Goal: Task Accomplishment & Management: Use online tool/utility

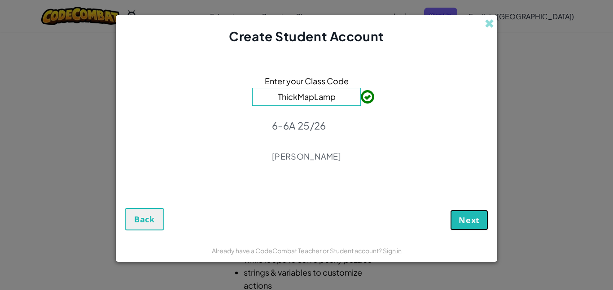
click at [461, 222] on span "Next" at bounding box center [469, 220] width 21 height 11
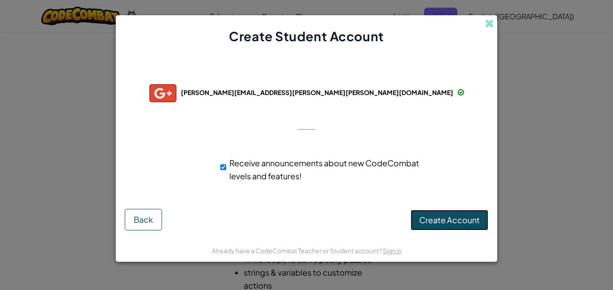
click at [476, 220] on span "Create Account" at bounding box center [449, 220] width 61 height 10
click at [273, 94] on span "dominic.perez@g.perry.k12.ia.us" at bounding box center [317, 92] width 272 height 8
click at [176, 94] on img at bounding box center [162, 93] width 27 height 18
click at [176, 100] on img at bounding box center [162, 93] width 27 height 18
click at [232, 103] on div "Successfully connected with: dominic.perez@g.perry.k12.ia.us dominic.perez@g.pe…" at bounding box center [306, 129] width 359 height 151
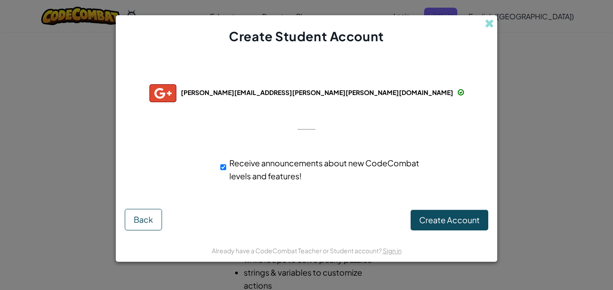
click at [264, 87] on div "dominic.perez@g.perry.k12.ia.us" at bounding box center [306, 93] width 315 height 18
click at [358, 90] on span "dominic.perez@g.perry.k12.ia.us" at bounding box center [317, 92] width 272 height 8
click at [176, 94] on img at bounding box center [162, 93] width 27 height 18
click at [223, 168] on input "Receive announcements about new CodeCombat levels and features!" at bounding box center [223, 167] width 6 height 18
click at [223, 169] on input "Receive announcements about new CodeCombat levels and features!" at bounding box center [223, 167] width 6 height 18
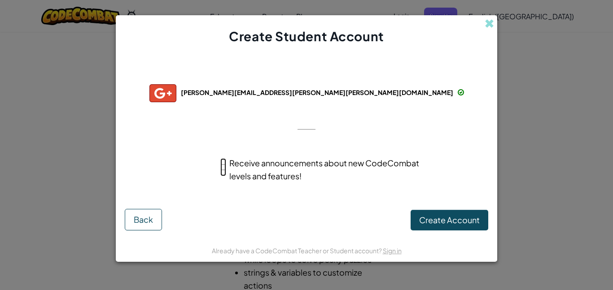
checkbox input "true"
click at [154, 215] on button "Back" at bounding box center [143, 220] width 37 height 22
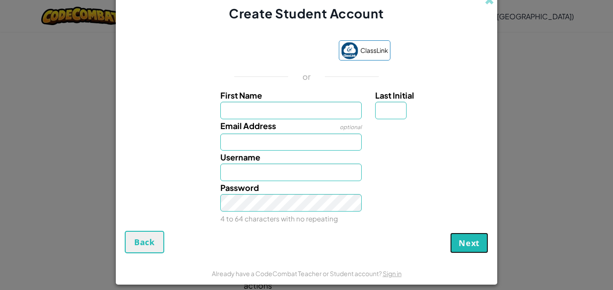
click at [456, 244] on button "Next" at bounding box center [469, 243] width 38 height 21
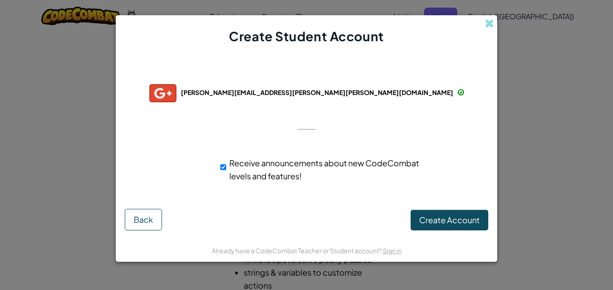
click at [176, 84] on img at bounding box center [162, 93] width 27 height 18
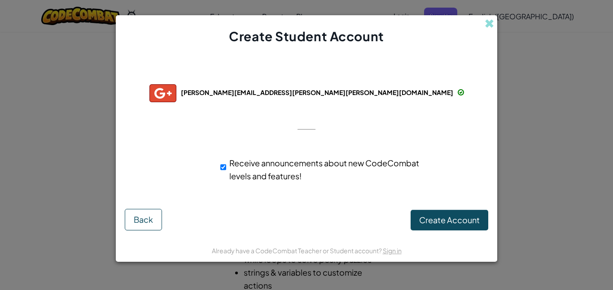
click at [176, 84] on img at bounding box center [162, 93] width 27 height 18
click at [437, 217] on span "Create Account" at bounding box center [449, 220] width 61 height 10
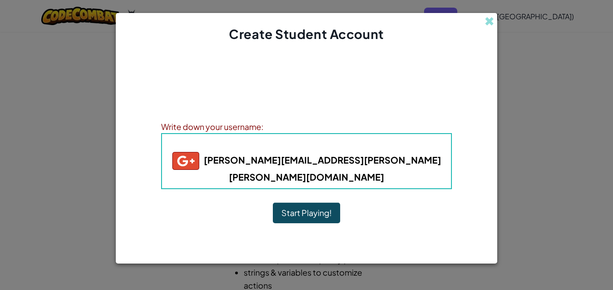
click at [307, 203] on button "Start Playing!" at bounding box center [306, 213] width 67 height 21
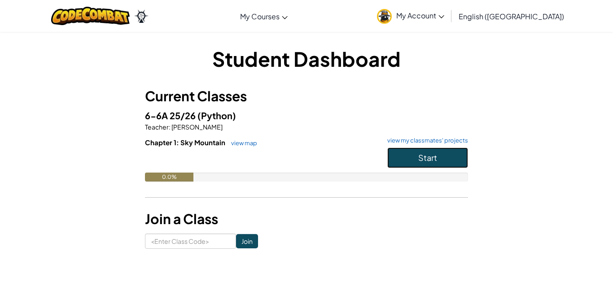
click at [446, 159] on button "Start" at bounding box center [427, 158] width 81 height 21
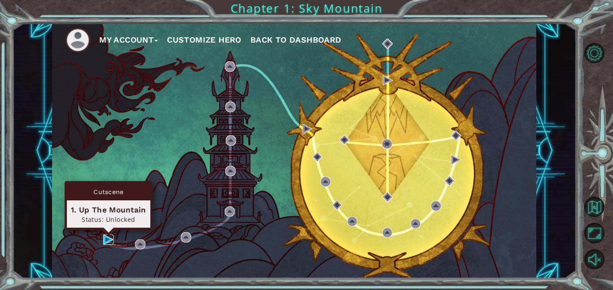
click at [106, 236] on img at bounding box center [108, 240] width 10 height 10
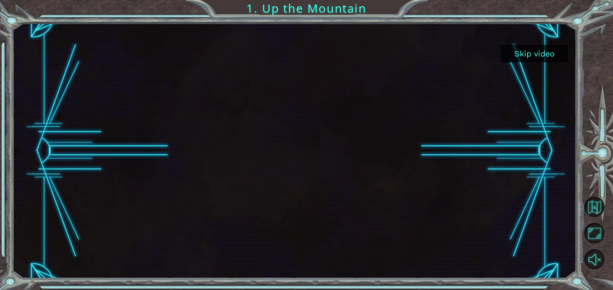
click at [526, 53] on button "Skip video" at bounding box center [534, 53] width 67 height 17
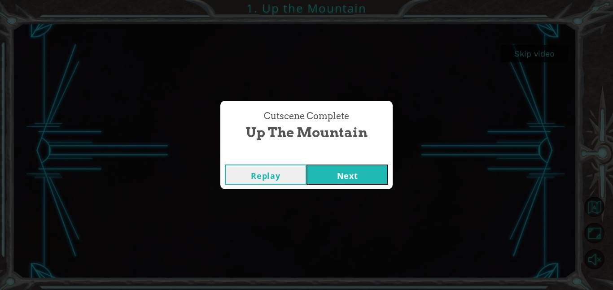
click at [343, 169] on button "Next" at bounding box center [347, 175] width 82 height 20
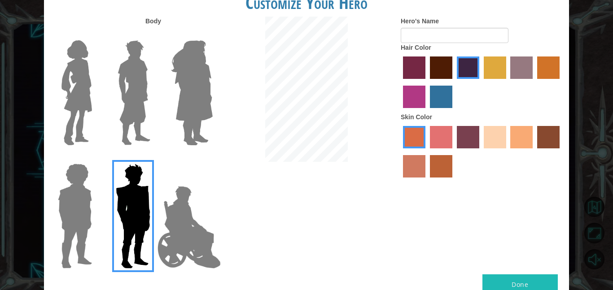
click at [184, 213] on img at bounding box center [189, 228] width 70 height 90
click at [212, 158] on input "Hero Jamie" at bounding box center [212, 158] width 0 height 0
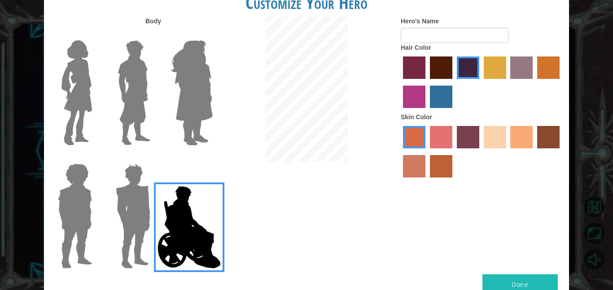
click at [127, 214] on img at bounding box center [133, 216] width 42 height 112
click at [154, 158] on input "Hero Garnet" at bounding box center [154, 158] width 0 height 0
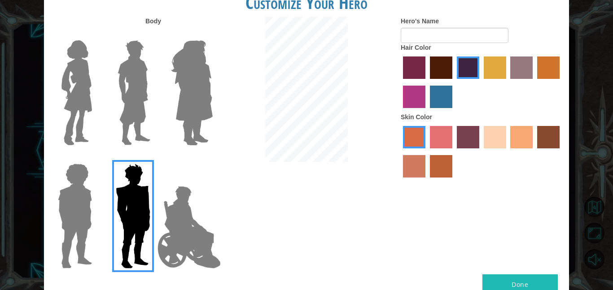
click at [73, 199] on img at bounding box center [74, 216] width 41 height 112
click at [96, 158] on input "Hero Steven" at bounding box center [96, 158] width 0 height 0
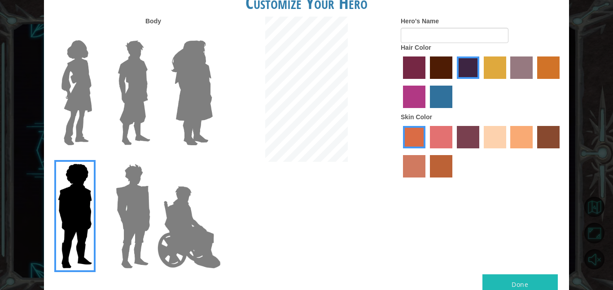
click at [131, 85] on img at bounding box center [134, 93] width 40 height 112
click at [154, 35] on input "Hero Lars" at bounding box center [154, 35] width 0 height 0
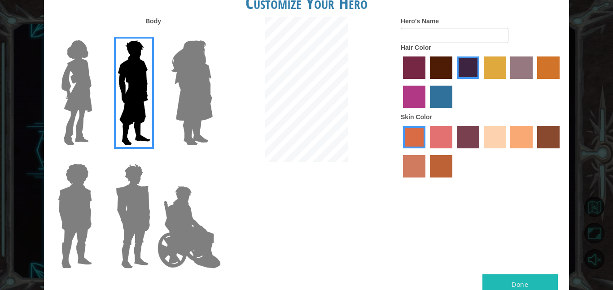
click at [492, 139] on label "sandy beach skin color" at bounding box center [495, 137] width 22 height 22
click at [481, 152] on input "sandy beach skin color" at bounding box center [481, 152] width 0 height 0
click at [141, 201] on img at bounding box center [133, 216] width 42 height 112
click at [154, 158] on input "Hero Garnet" at bounding box center [154, 158] width 0 height 0
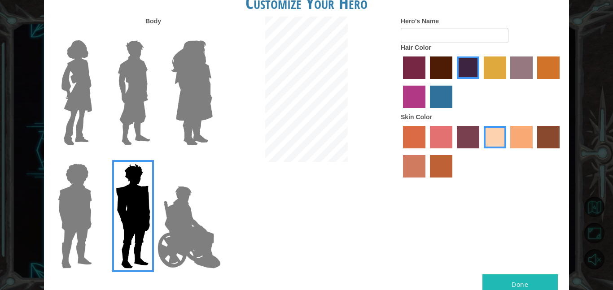
click at [124, 77] on img at bounding box center [134, 93] width 40 height 112
click at [154, 35] on input "Hero Lars" at bounding box center [154, 35] width 0 height 0
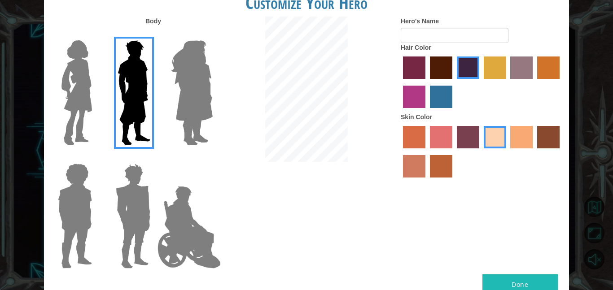
click at [194, 230] on img at bounding box center [189, 228] width 70 height 90
click at [212, 158] on input "Hero Jamie" at bounding box center [212, 158] width 0 height 0
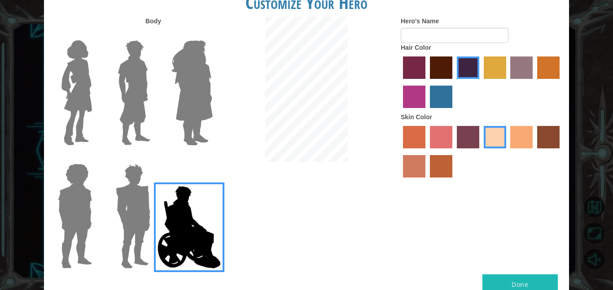
click at [137, 109] on img at bounding box center [134, 93] width 40 height 112
click at [154, 35] on input "Hero Lars" at bounding box center [154, 35] width 0 height 0
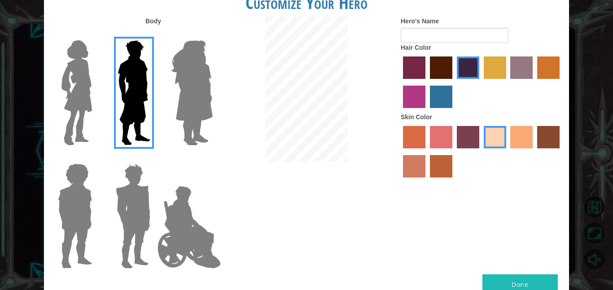
click at [539, 286] on button "Done" at bounding box center [519, 285] width 75 height 20
type input "jack"
click at [523, 281] on button "Done" at bounding box center [519, 285] width 75 height 20
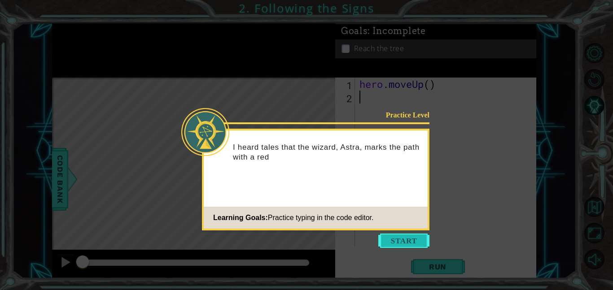
click at [408, 238] on button "Start" at bounding box center [403, 241] width 51 height 14
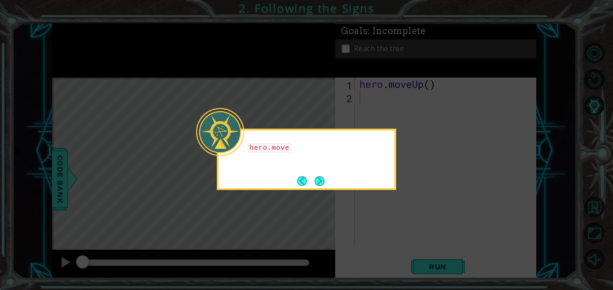
click at [417, 228] on icon at bounding box center [306, 145] width 613 height 290
click at [334, 181] on div "hero.moveUp() will take me up the path." at bounding box center [306, 159] width 179 height 61
click at [311, 185] on button "Back" at bounding box center [305, 181] width 17 height 10
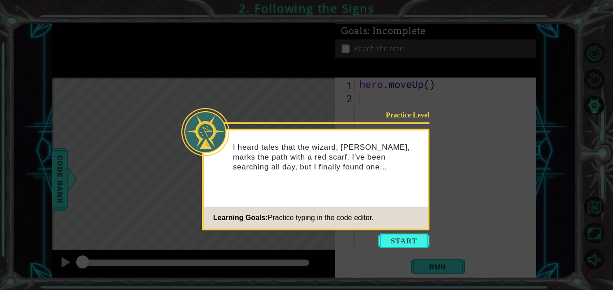
click at [315, 179] on div "I heard tales that the wizard, [PERSON_NAME], marks the path with a red scarf. …" at bounding box center [316, 161] width 224 height 55
click at [316, 187] on div "I heard tales that the wizard, [PERSON_NAME], marks the path with a red scarf. …" at bounding box center [316, 161] width 224 height 55
click at [417, 228] on footer "Learning Goals: Practice typing in the code editor." at bounding box center [316, 218] width 224 height 22
click at [402, 241] on button "Start" at bounding box center [403, 241] width 51 height 14
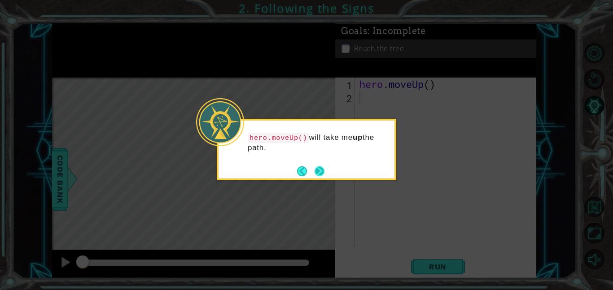
click at [318, 178] on button "Next" at bounding box center [319, 171] width 13 height 13
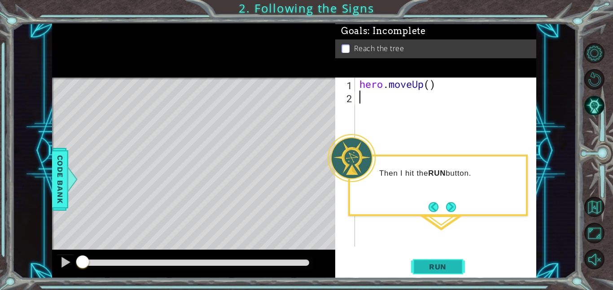
click at [427, 273] on button "Run" at bounding box center [438, 267] width 54 height 20
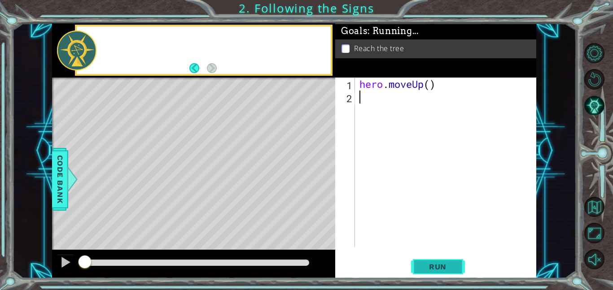
click at [428, 258] on button "Run" at bounding box center [438, 267] width 54 height 20
click at [440, 272] on button "Run" at bounding box center [438, 267] width 54 height 20
click at [439, 266] on span "Run" at bounding box center [437, 266] width 35 height 9
click at [439, 271] on span "Run" at bounding box center [437, 266] width 35 height 9
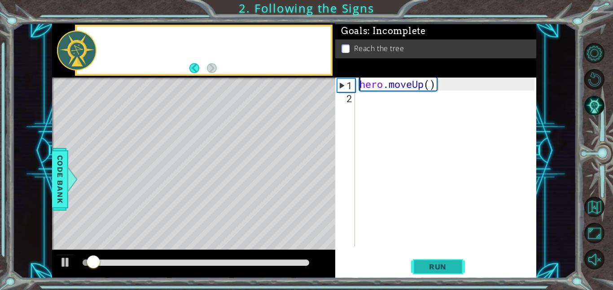
type textarea "hero.moveUp()"
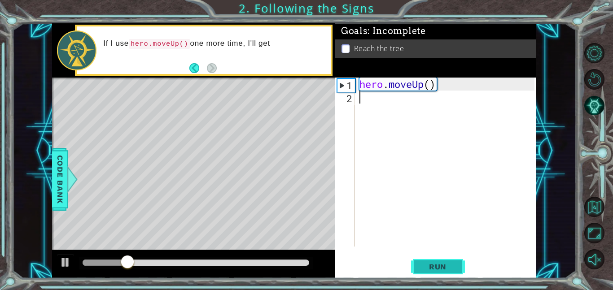
type textarea "hero.moveUp()"
click at [446, 270] on span "Run" at bounding box center [437, 266] width 35 height 9
click at [444, 265] on span "Run" at bounding box center [437, 266] width 35 height 9
click at [437, 269] on span "Run" at bounding box center [437, 266] width 35 height 9
click at [439, 267] on span "Run" at bounding box center [437, 266] width 35 height 9
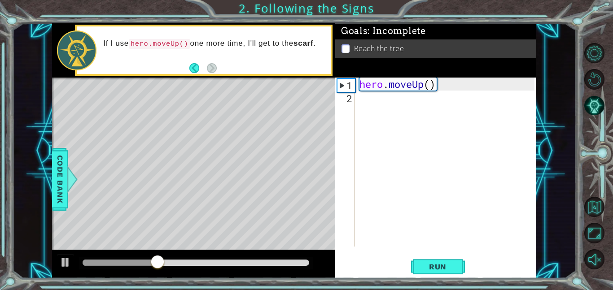
click at [351, 98] on div "2" at bounding box center [346, 98] width 18 height 13
click at [340, 94] on div "2" at bounding box center [346, 98] width 18 height 13
click at [434, 271] on span "Run" at bounding box center [437, 266] width 35 height 9
click at [420, 86] on div "hero . moveUp ( )" at bounding box center [448, 175] width 181 height 195
type textarea "hero.moveUp()"
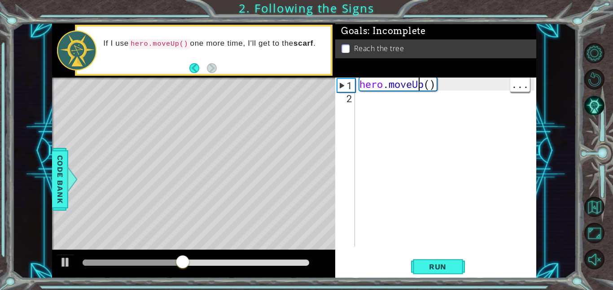
click at [394, 97] on div "hero . moveUp ( )" at bounding box center [448, 175] width 181 height 195
type textarea "h"
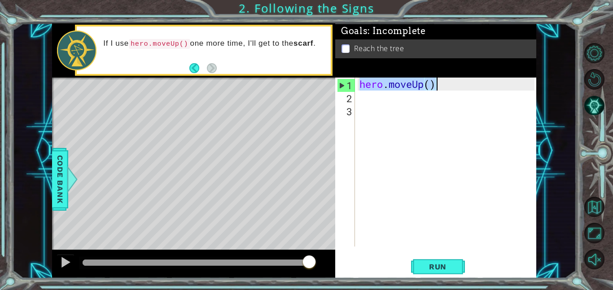
drag, startPoint x: 362, startPoint y: 82, endPoint x: 443, endPoint y: 88, distance: 81.5
click at [443, 88] on div "hero . moveUp ( )" at bounding box center [448, 175] width 181 height 195
paste textarea "<img src="[URL][DOMAIN_NAME]" alt="Wikipedia Defends the Monkey Selfie | The Ne…"
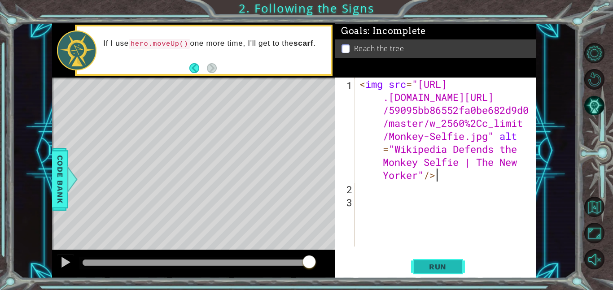
click at [441, 261] on button "Run" at bounding box center [438, 267] width 54 height 20
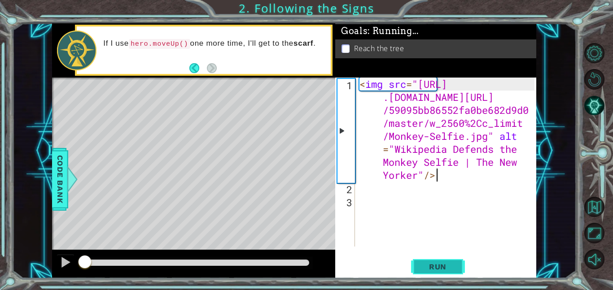
click at [443, 272] on button "Run" at bounding box center [438, 267] width 54 height 20
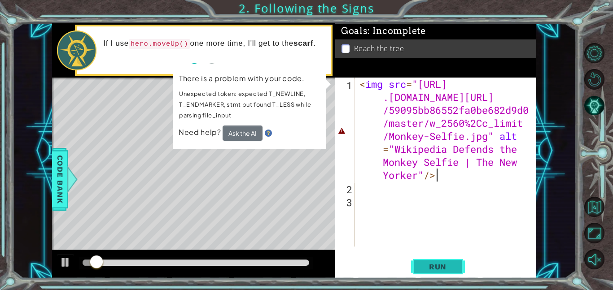
click at [450, 262] on span "Run" at bounding box center [437, 266] width 35 height 9
click at [250, 134] on button "Ask the AI" at bounding box center [243, 133] width 40 height 16
click at [244, 136] on button "Ask the AI" at bounding box center [243, 133] width 40 height 16
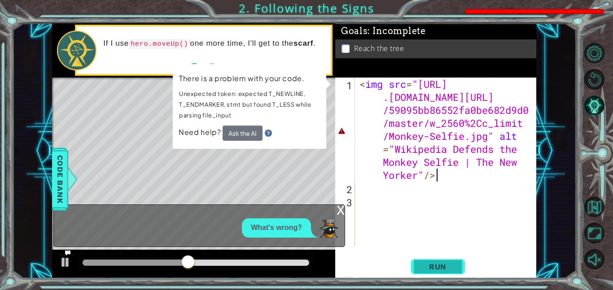
click at [439, 272] on button "Run" at bounding box center [438, 267] width 54 height 20
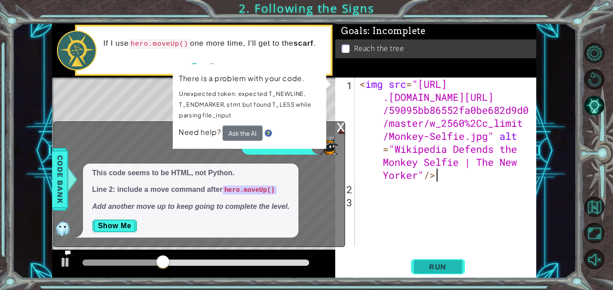
click at [439, 265] on span "Run" at bounding box center [437, 266] width 35 height 9
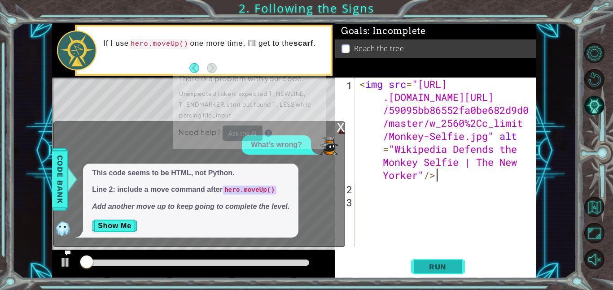
click at [443, 260] on button "Run" at bounding box center [438, 267] width 54 height 20
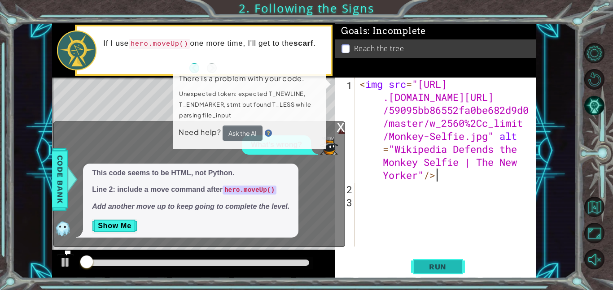
click at [443, 265] on span "Run" at bounding box center [437, 266] width 35 height 9
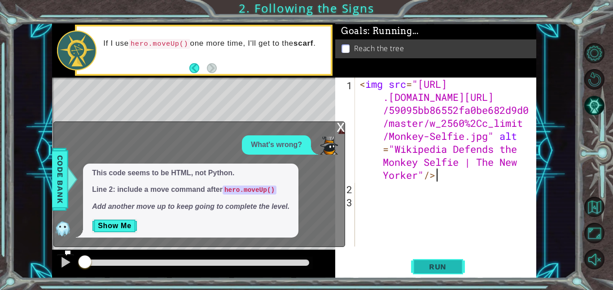
click at [446, 262] on button "Run" at bounding box center [438, 267] width 54 height 20
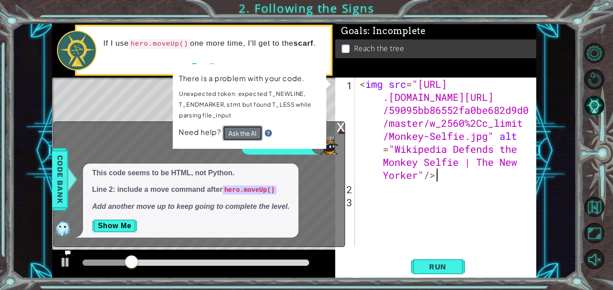
click at [236, 135] on button "Ask the AI" at bounding box center [243, 132] width 40 height 15
click at [246, 136] on button "Ask the AI" at bounding box center [243, 133] width 40 height 16
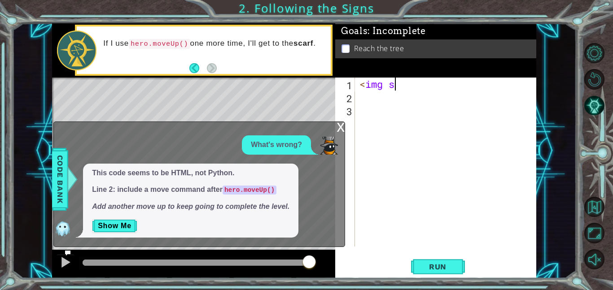
type textarea "<"
paste textarea "<img src="[URL][DOMAIN_NAME]" alt="Wikipedia Defends the Monkey Selfie | The Ne…"
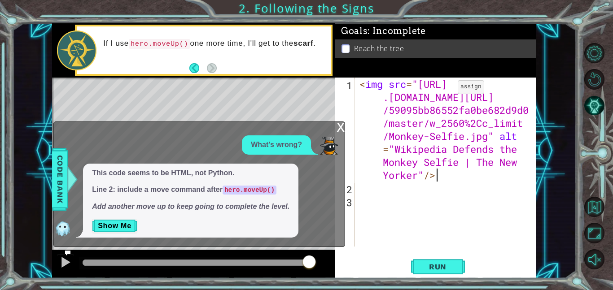
click at [444, 89] on div "< img src = "[URL] .[DOMAIN_NAME][URL] /59095bb86552fa0be682d9d0 /master/w_2560…" at bounding box center [448, 221] width 181 height 286
type textarea "hero.moveUp()"
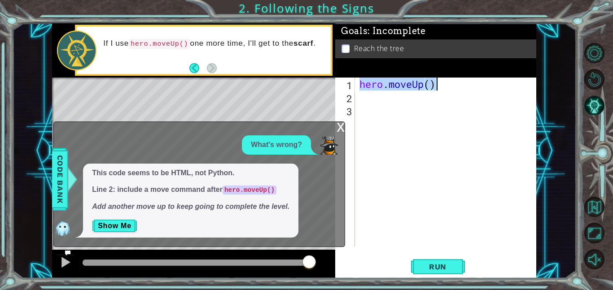
click at [383, 93] on div "hero . moveUp ( )" at bounding box center [448, 175] width 181 height 195
paste textarea "hero.moveUp()"
type textarea "hero.moveUp()"
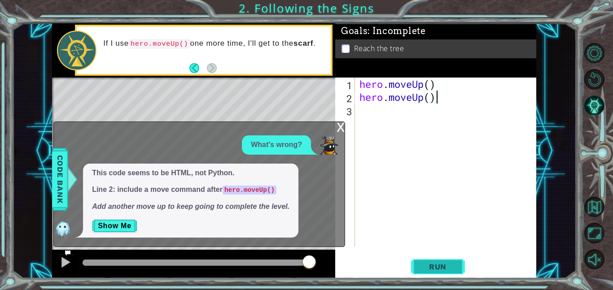
click at [427, 266] on span "Run" at bounding box center [437, 266] width 35 height 9
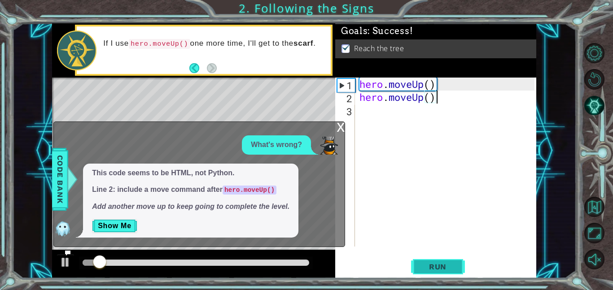
click at [437, 264] on span "Run" at bounding box center [437, 266] width 35 height 9
click at [120, 225] on button "Show Me" at bounding box center [114, 226] width 45 height 14
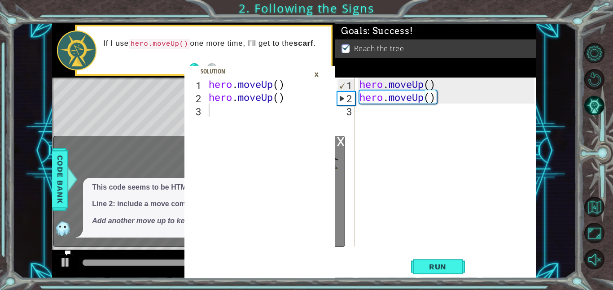
click at [316, 74] on div "×" at bounding box center [317, 74] width 14 height 15
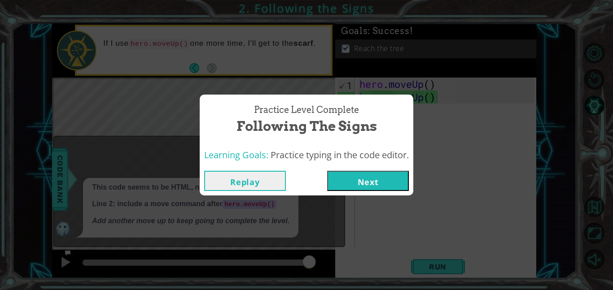
click at [379, 184] on button "Next" at bounding box center [368, 181] width 82 height 20
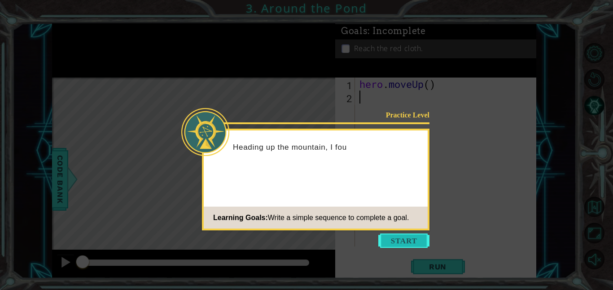
click at [396, 243] on button "Start" at bounding box center [403, 241] width 51 height 14
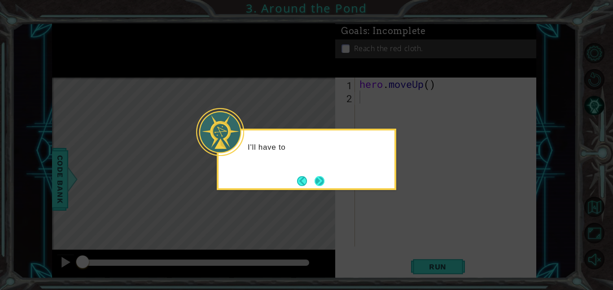
click at [326, 184] on button "Next" at bounding box center [319, 181] width 14 height 14
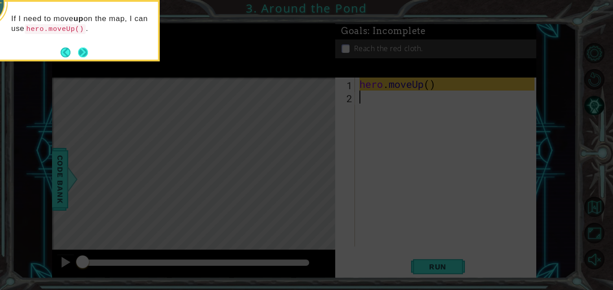
click at [88, 48] on button "Next" at bounding box center [83, 52] width 16 height 16
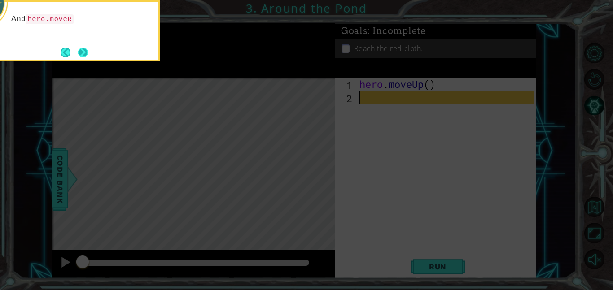
click at [83, 49] on button "Next" at bounding box center [83, 52] width 10 height 10
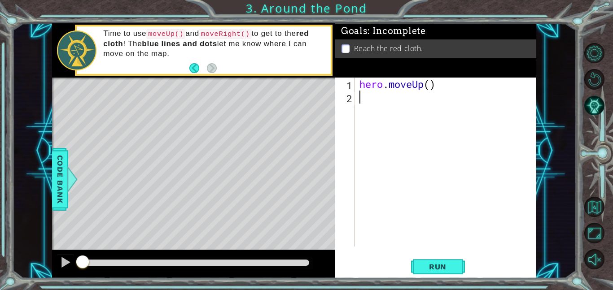
paste textarea "hero.moveUp()"
type textarea "hero.moveUp()"
click at [442, 265] on span "Run" at bounding box center [437, 266] width 35 height 9
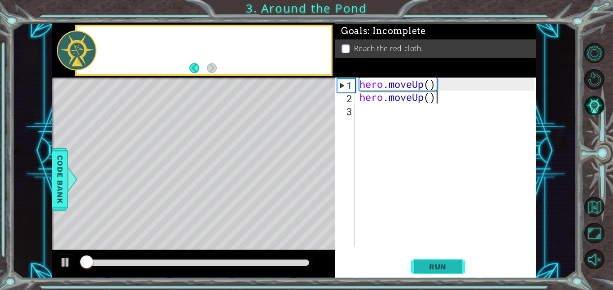
click at [443, 267] on span "Run" at bounding box center [437, 266] width 35 height 9
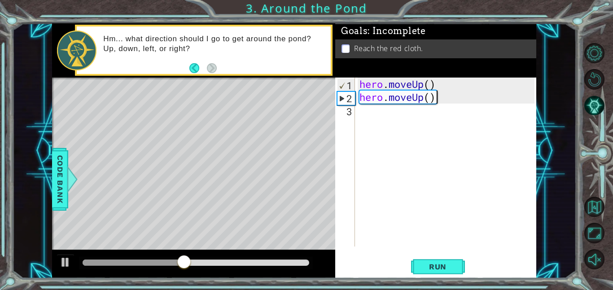
click at [396, 113] on div "hero . moveUp ( ) hero . moveUp ( )" at bounding box center [448, 175] width 181 height 195
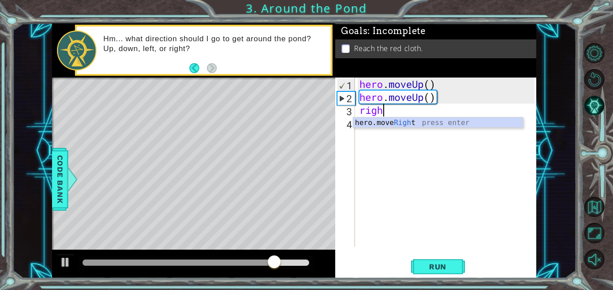
scroll to position [0, 1]
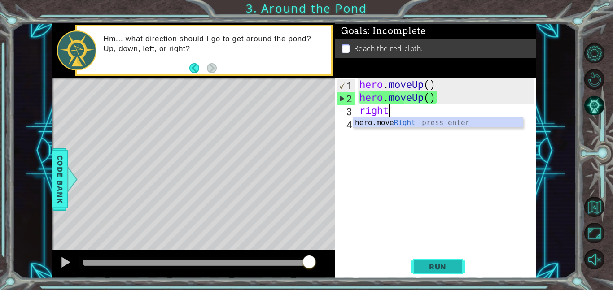
click at [432, 264] on span "Run" at bounding box center [437, 266] width 35 height 9
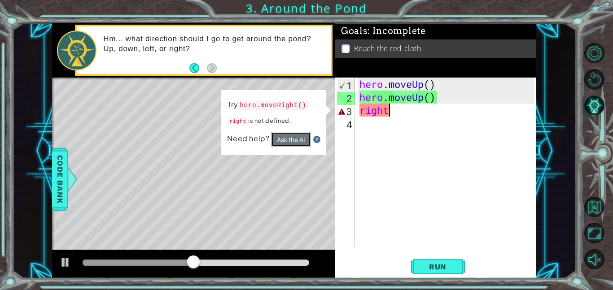
click at [294, 140] on button "Ask the AI" at bounding box center [291, 139] width 40 height 15
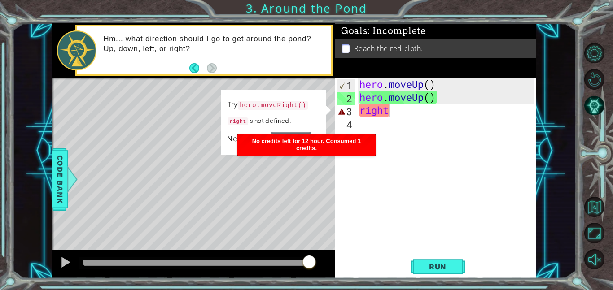
drag, startPoint x: 243, startPoint y: 105, endPoint x: 257, endPoint y: 106, distance: 14.0
click at [257, 106] on code "hero.moveRight()" at bounding box center [273, 105] width 70 height 9
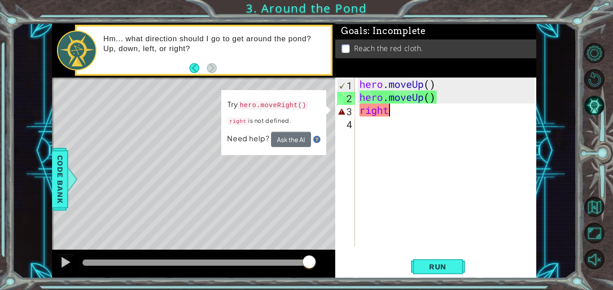
scroll to position [0, 0]
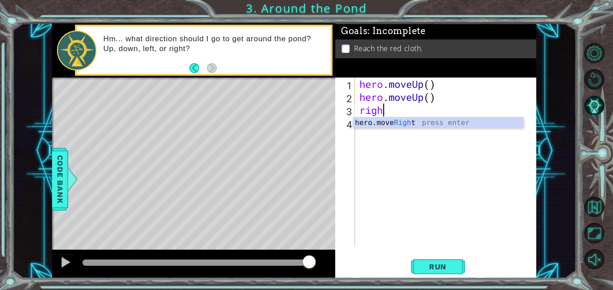
type textarea "r"
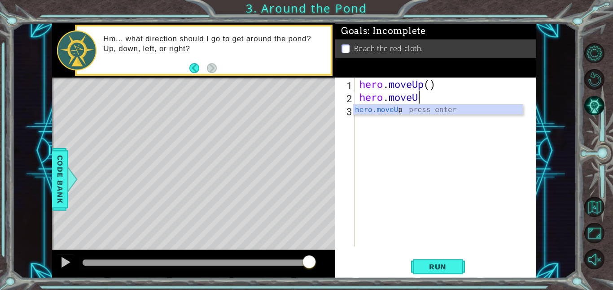
paste textarea "hero.moveUp()"
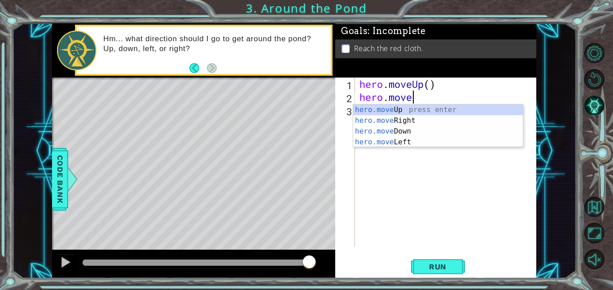
paste textarea "hero.moveUp()"
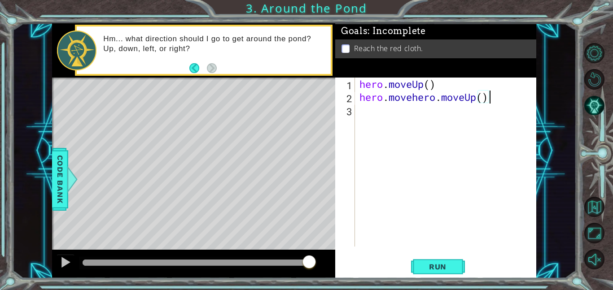
type textarea "hero.move"
click at [373, 114] on div "hero . moveUp ( ) hero . move" at bounding box center [448, 175] width 181 height 195
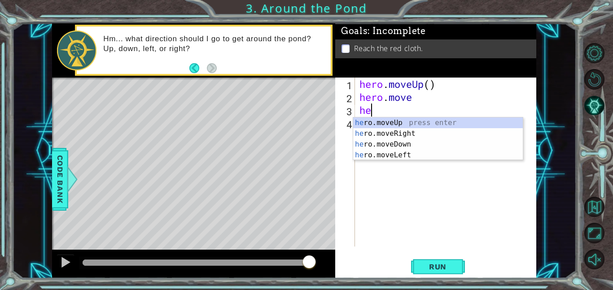
type textarea "her"
click at [418, 129] on div "her o.moveUp press enter her o.moveRight press enter her o.moveDown press enter…" at bounding box center [438, 150] width 170 height 65
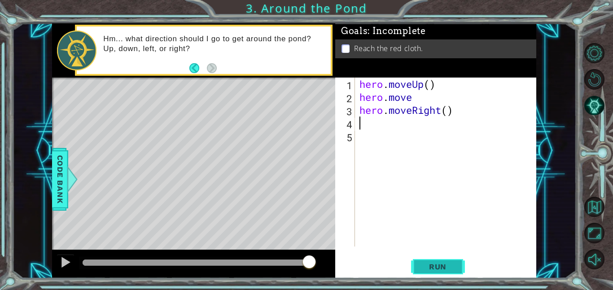
click at [438, 272] on button "Run" at bounding box center [438, 267] width 54 height 20
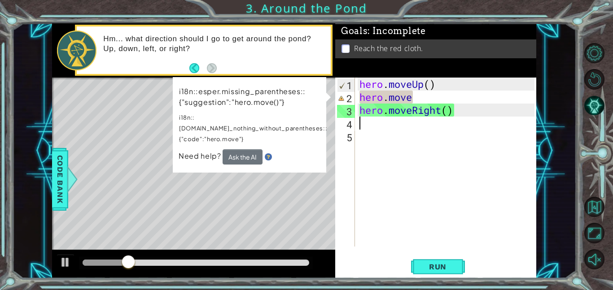
click at [439, 96] on div "hero . moveUp ( ) hero . move hero . moveRight ( )" at bounding box center [448, 175] width 181 height 195
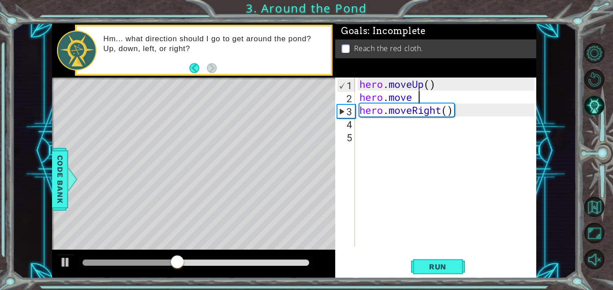
scroll to position [0, 2]
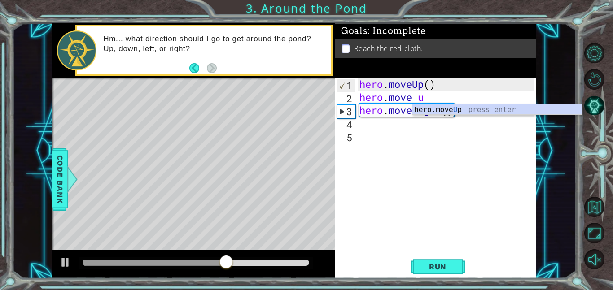
type textarea "hero.move up"
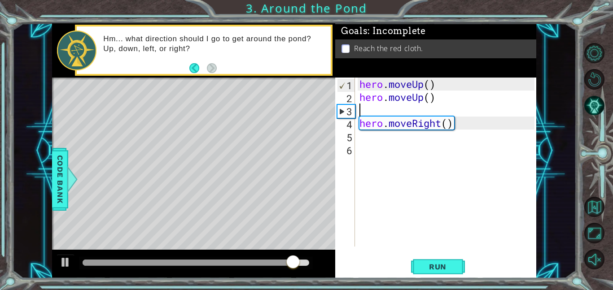
scroll to position [0, 0]
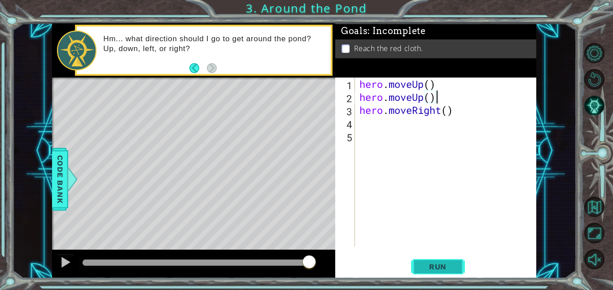
type textarea "hero.moveUp()"
click at [439, 265] on span "Run" at bounding box center [437, 266] width 35 height 9
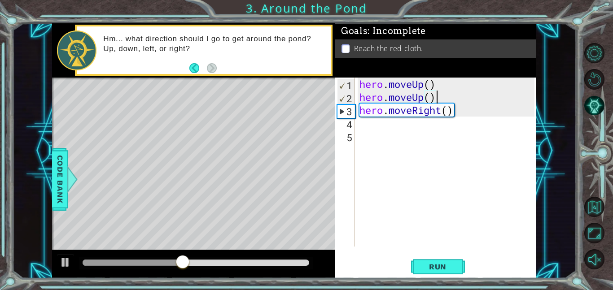
click at [376, 120] on div "hero . moveUp ( ) hero . moveUp ( ) hero . moveRight ( )" at bounding box center [448, 175] width 181 height 195
click at [395, 93] on div "hero . moveUp ( ) hero . moveUp ( ) hero . moveRight ( )" at bounding box center [448, 175] width 181 height 195
click at [405, 83] on div "hero . moveUp ( ) hero . moveUp ( ) hero . moveRight ( )" at bounding box center [448, 175] width 181 height 195
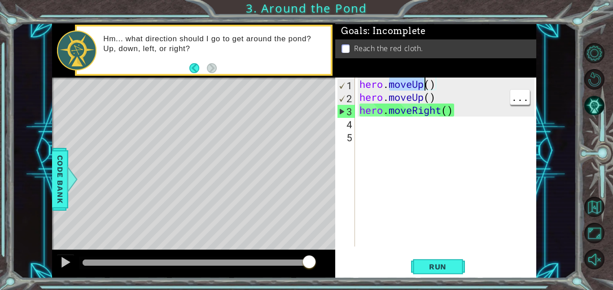
click at [405, 83] on div "hero . moveUp ( ) hero . moveUp ( ) hero . moveRight ( )" at bounding box center [446, 162] width 177 height 169
click at [405, 83] on div "hero . moveUp ( ) hero . moveUp ( ) hero . moveRight ( )" at bounding box center [448, 175] width 181 height 195
click at [405, 83] on div "hero . moveUp ( ) hero . moveUp ( ) hero . moveRight ( )" at bounding box center [446, 162] width 177 height 169
click at [405, 83] on div "hero . moveUp ( ) hero . moveUp ( ) hero . moveRight ( )" at bounding box center [448, 175] width 181 height 195
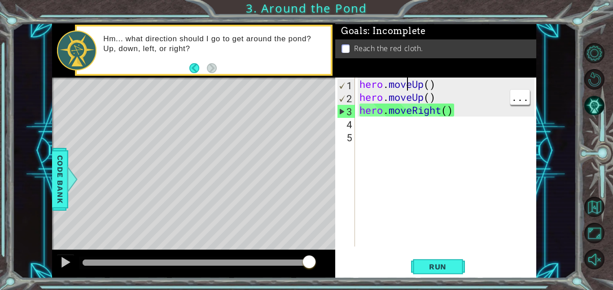
click at [405, 83] on div "hero . moveUp ( ) hero . moveUp ( ) hero . moveRight ( )" at bounding box center [448, 175] width 181 height 195
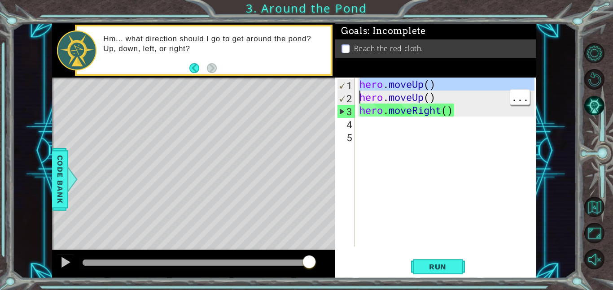
click at [355, 125] on div "hero.moveUp() hero.moveUp() 1 2 3 4 5 hero . moveUp ( ) hero . moveUp ( ) hero …" at bounding box center [434, 162] width 199 height 169
type textarea "hero.moveUp()"
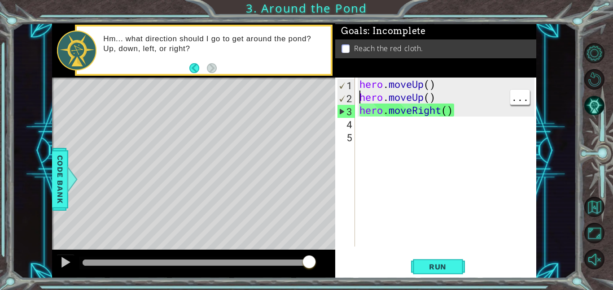
click at [355, 125] on div "hero.moveUp() 1 2 3 4 5 hero . moveUp ( ) hero . moveUp ( ) hero . moveRight ( …" at bounding box center [434, 162] width 199 height 169
click at [361, 122] on div "hero . moveUp ( ) hero . moveUp ( ) hero . moveRight ( )" at bounding box center [448, 175] width 181 height 195
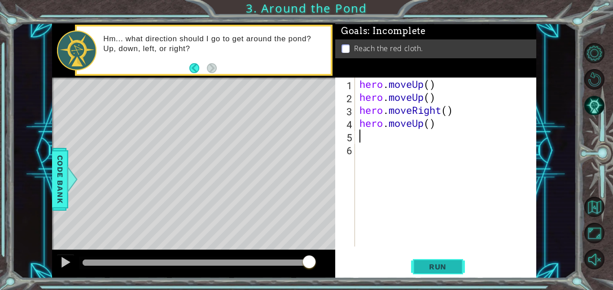
click at [441, 263] on span "Run" at bounding box center [437, 266] width 35 height 9
